Goal: Find contact information: Find contact information

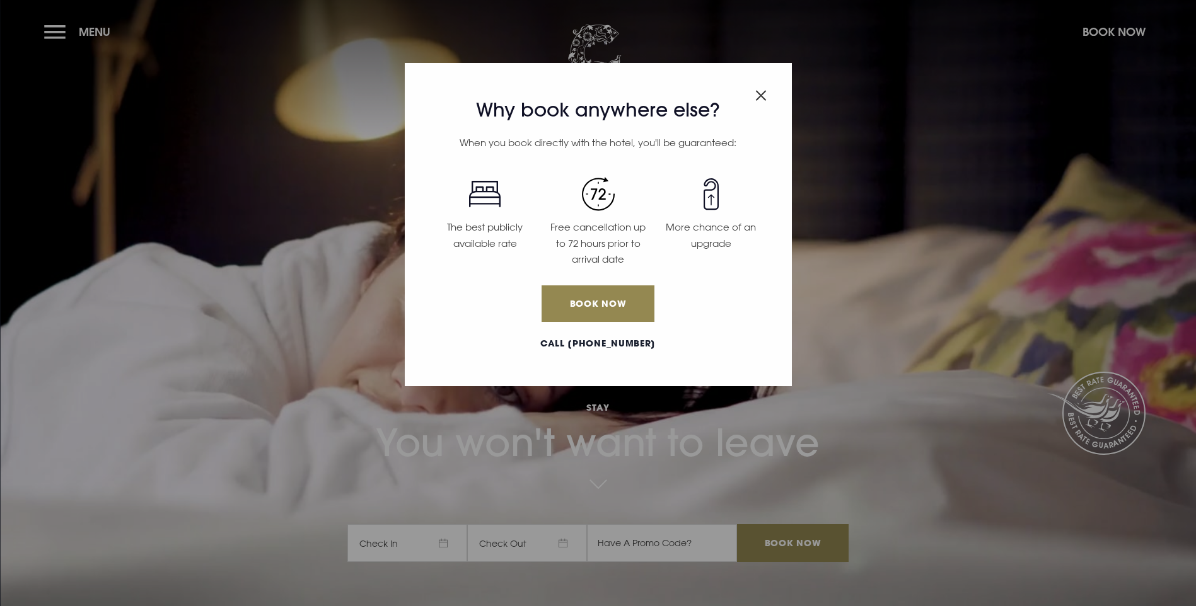
click at [766, 91] on div "Why book anywhere else? When you book directly with the hotel, you'll be guaran…" at bounding box center [598, 224] width 387 height 323
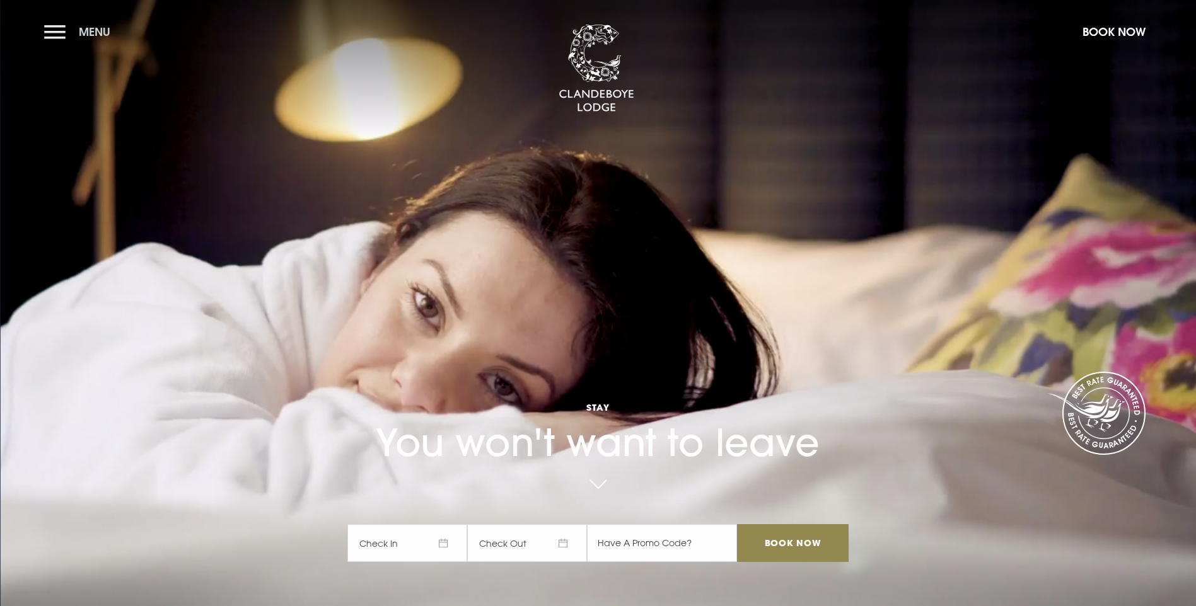
click at [115, 30] on button "Menu" at bounding box center [80, 31] width 72 height 27
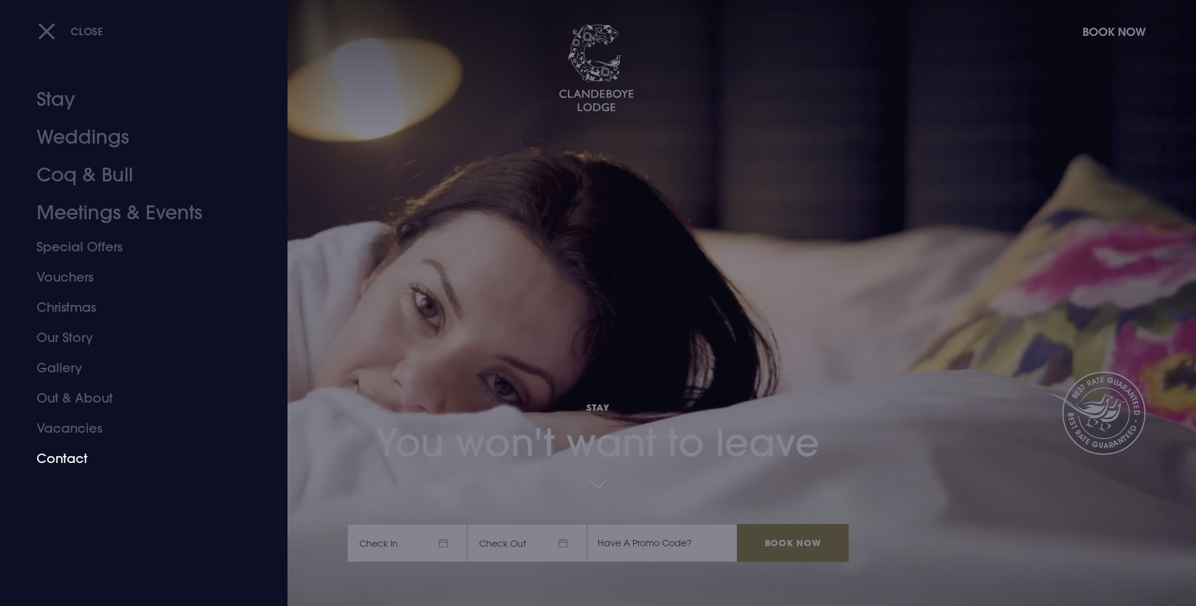
click at [83, 459] on link "Contact" at bounding box center [136, 459] width 199 height 30
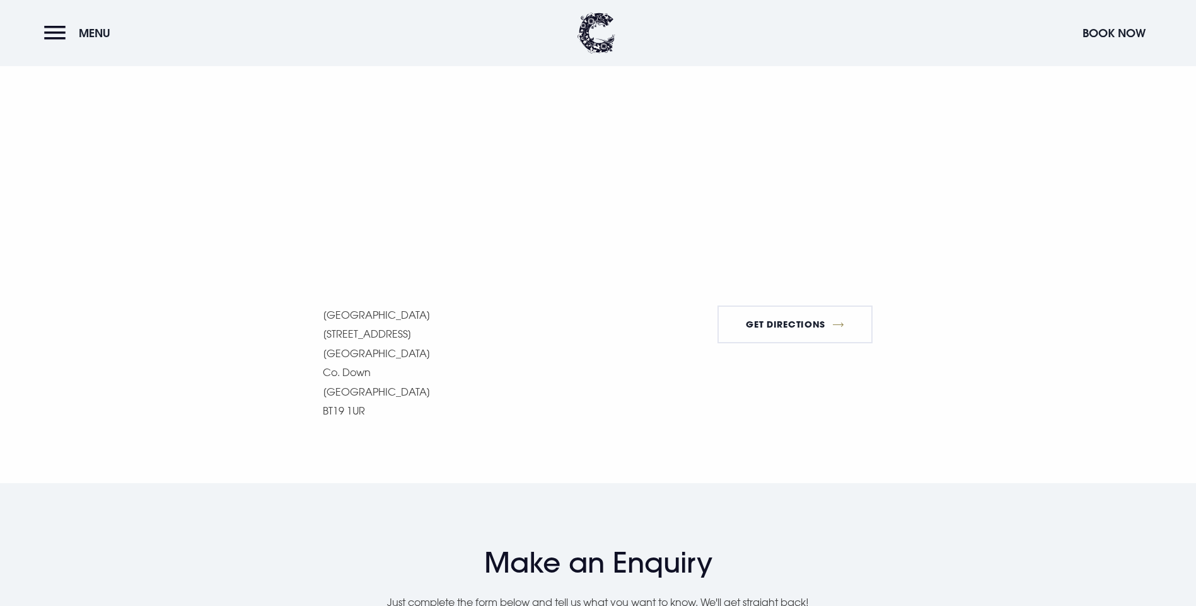
scroll to position [1008, 0]
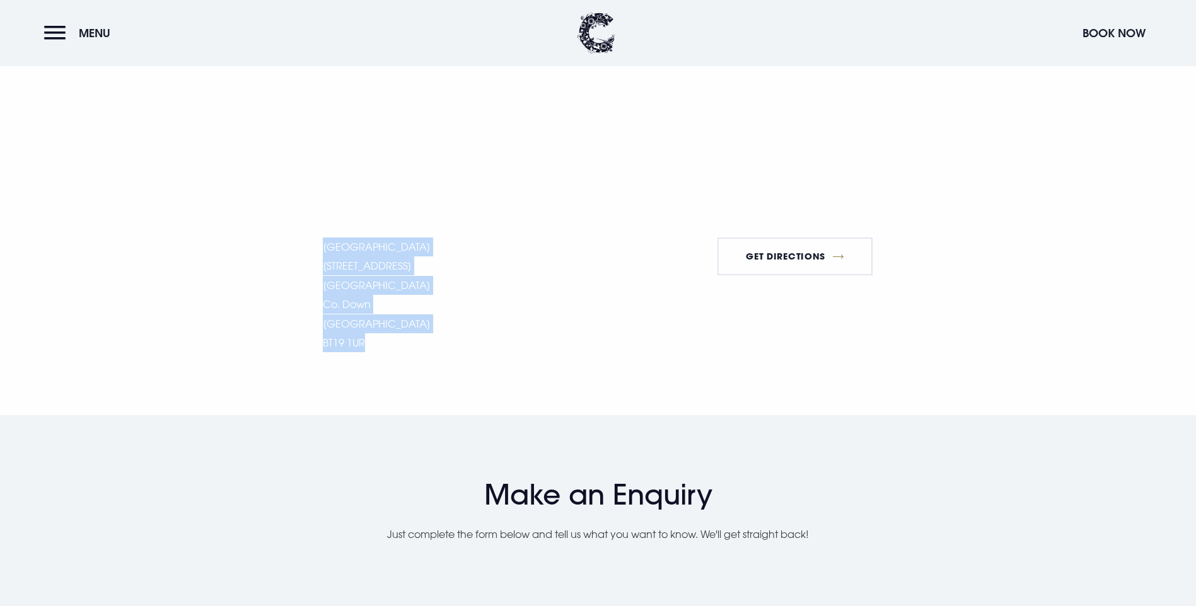
drag, startPoint x: 319, startPoint y: 369, endPoint x: 439, endPoint y: 518, distance: 191.0
click at [439, 416] on section "Getting here We are only 15 minutes from Belfast and a stone's throw from Bango…" at bounding box center [598, 42] width 1196 height 747
copy p "Clandeboye Lodge Hotel 10 Estate Road Bangor Co. Down Northern Ireland BT19 1UR"
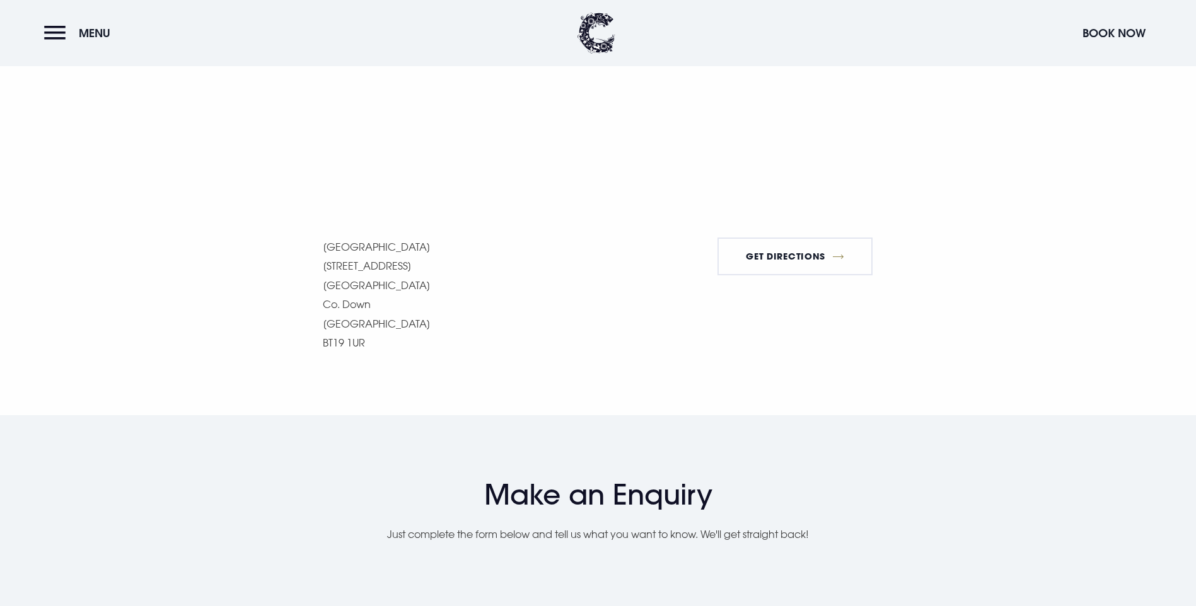
click at [226, 323] on div "Getting here We are only 15 minutes from Belfast and a stone's throw from Bango…" at bounding box center [598, 42] width 892 height 621
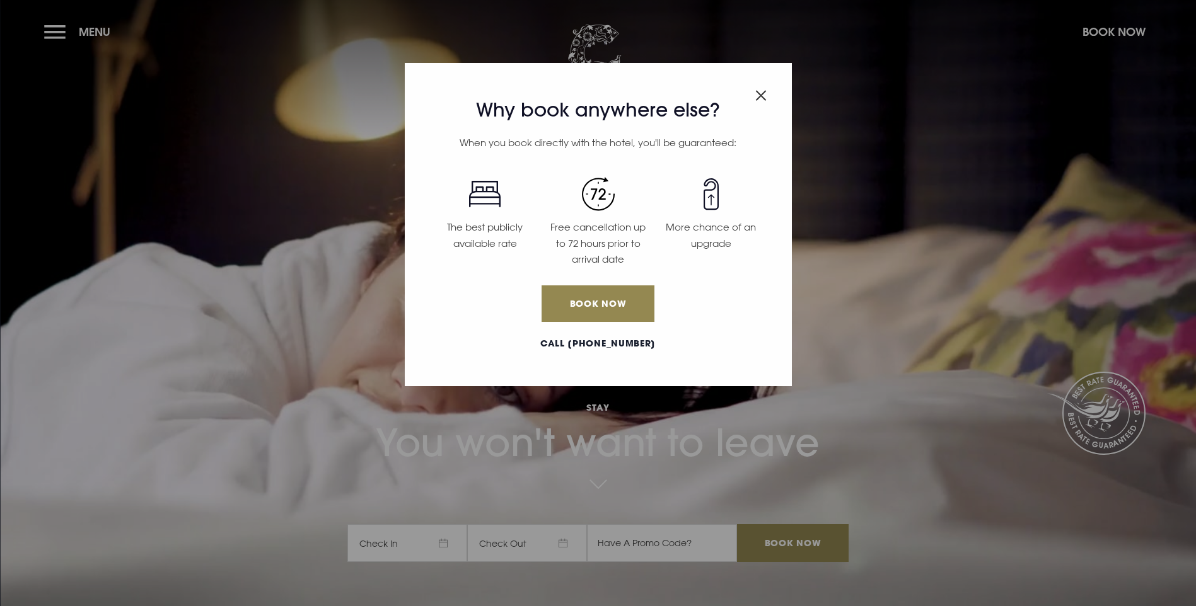
click at [763, 100] on img "Close modal" at bounding box center [760, 95] width 11 height 11
